Goal: Find specific page/section: Find specific page/section

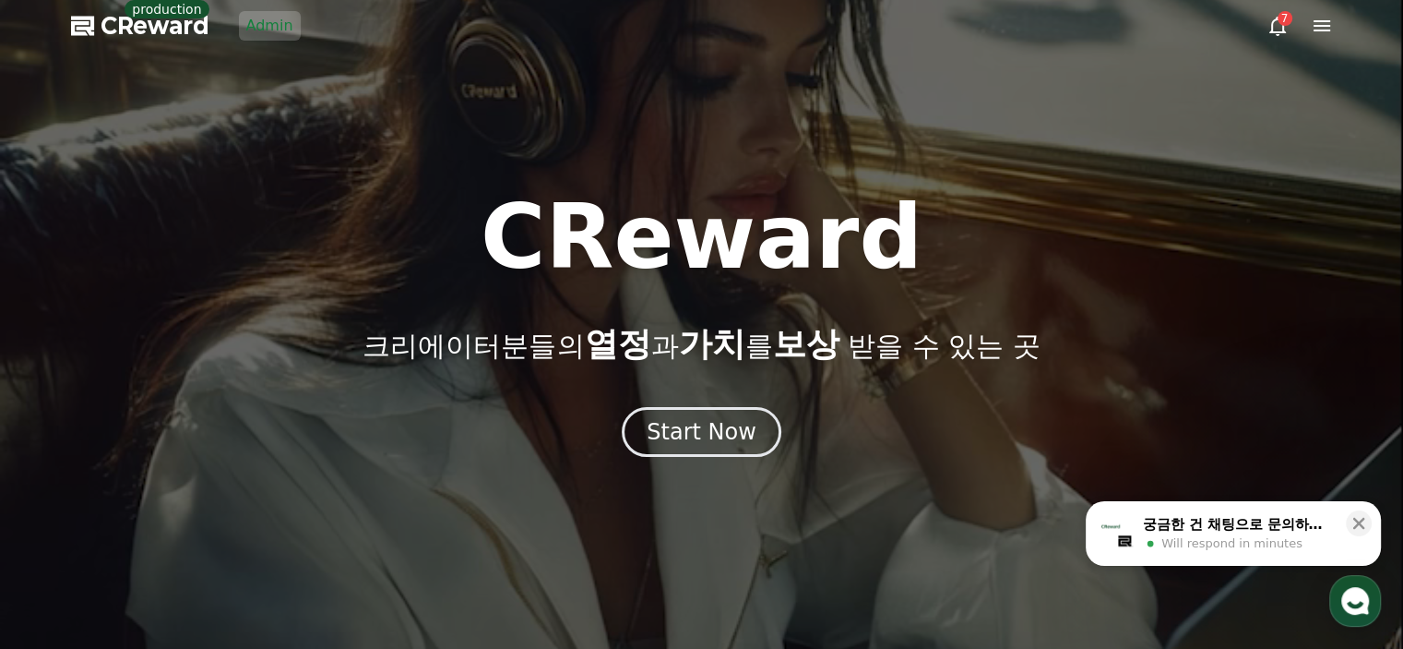
click at [266, 35] on link "Admin" at bounding box center [270, 26] width 62 height 30
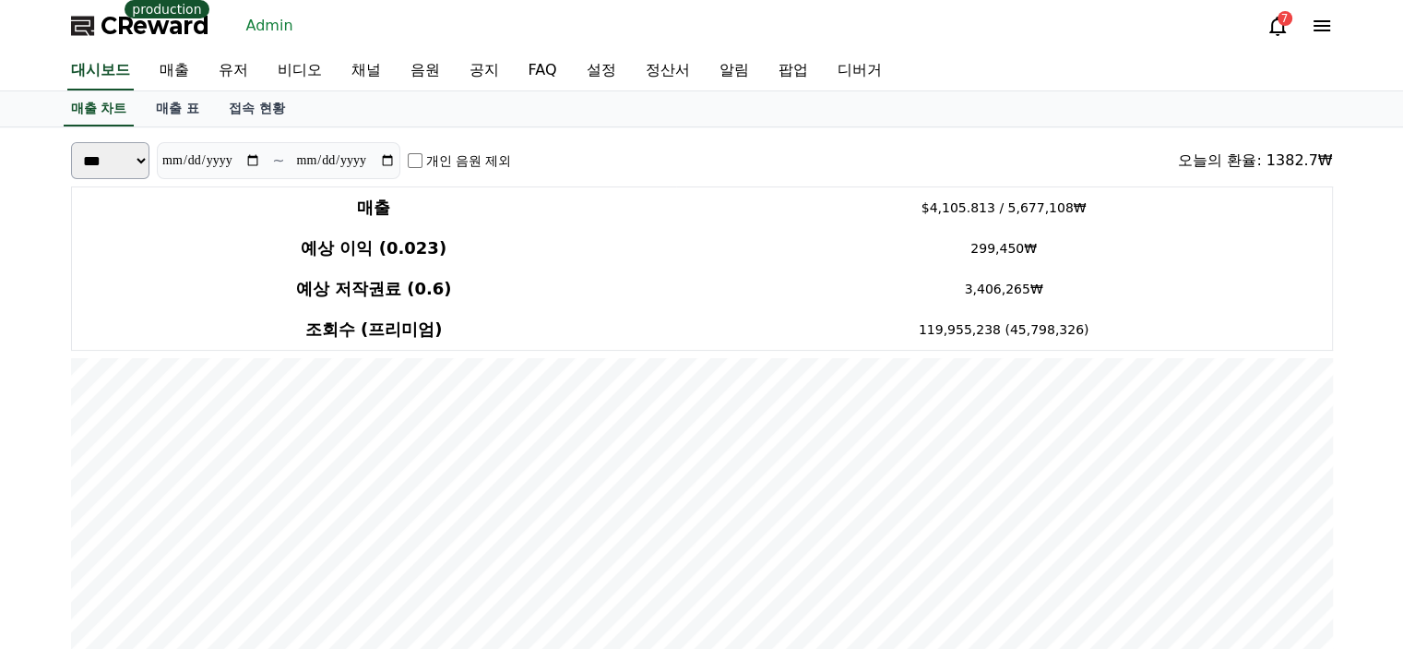
click at [255, 69] on link "유저" at bounding box center [233, 71] width 59 height 39
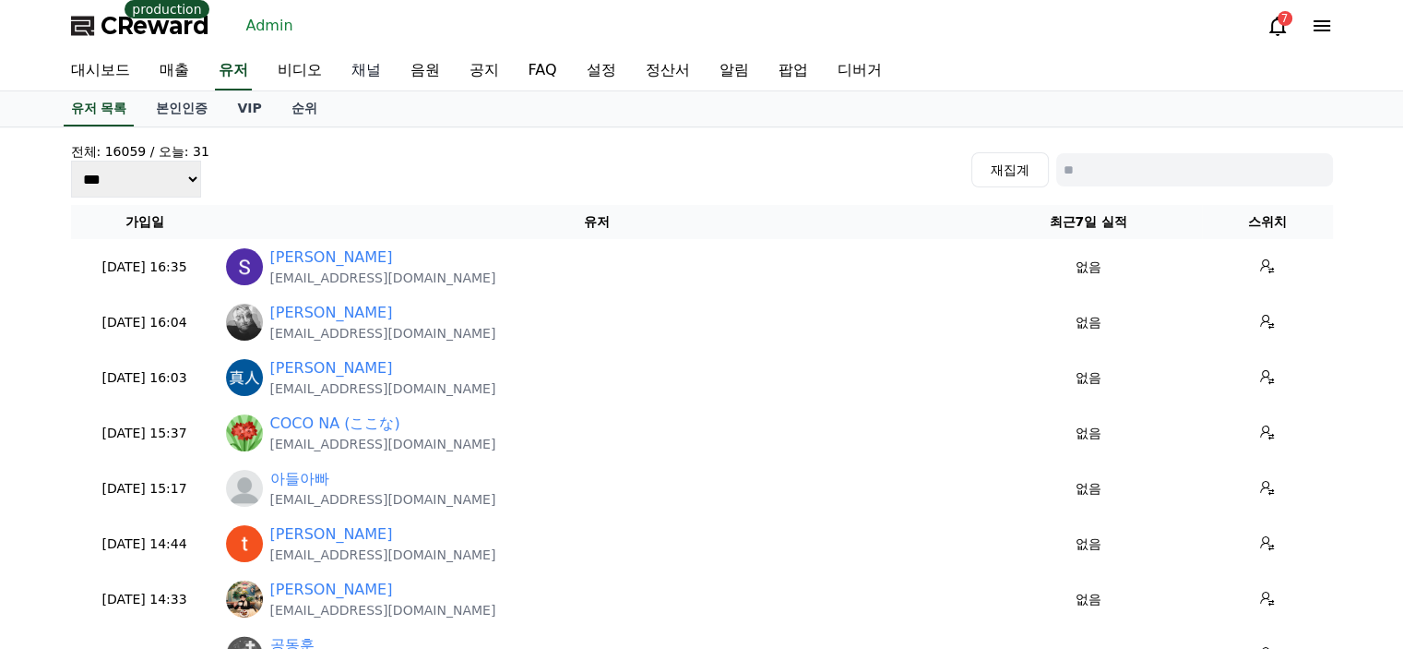
click at [377, 66] on link "채널" at bounding box center [366, 71] width 59 height 39
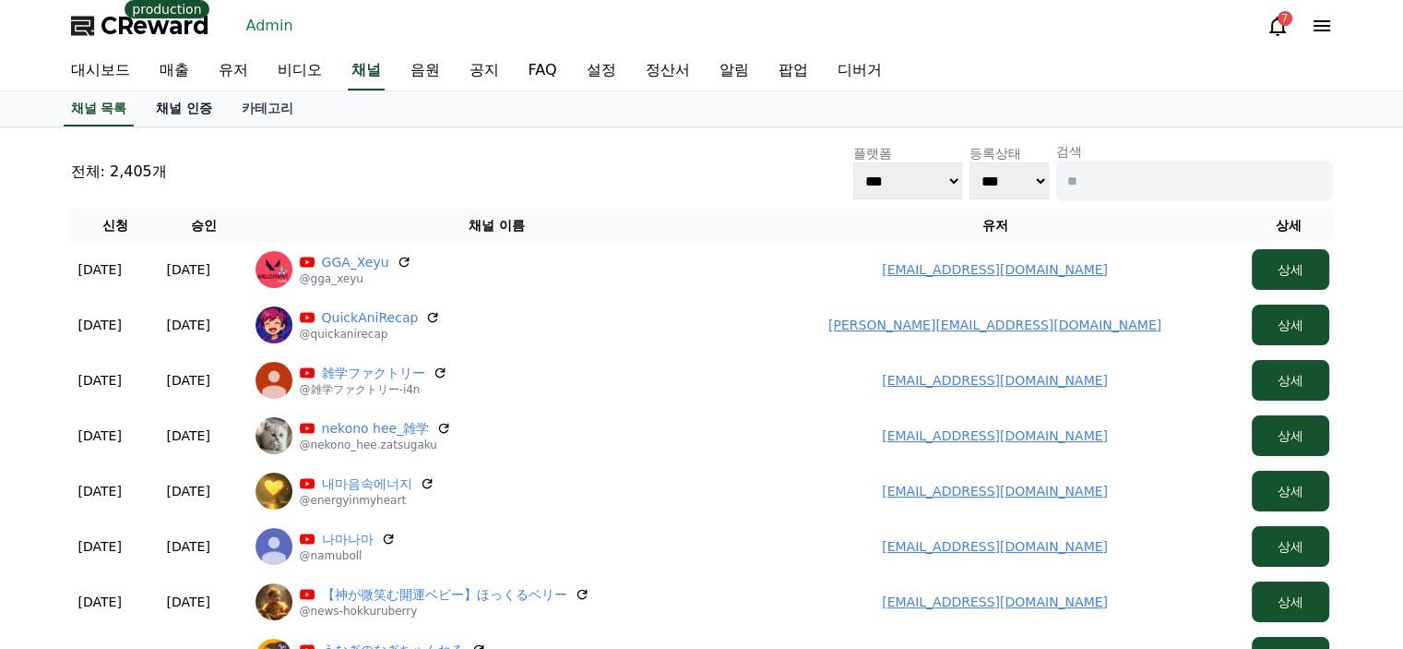
click at [189, 116] on link "채널 인증" at bounding box center [184, 108] width 86 height 35
